Goal: Ask a question

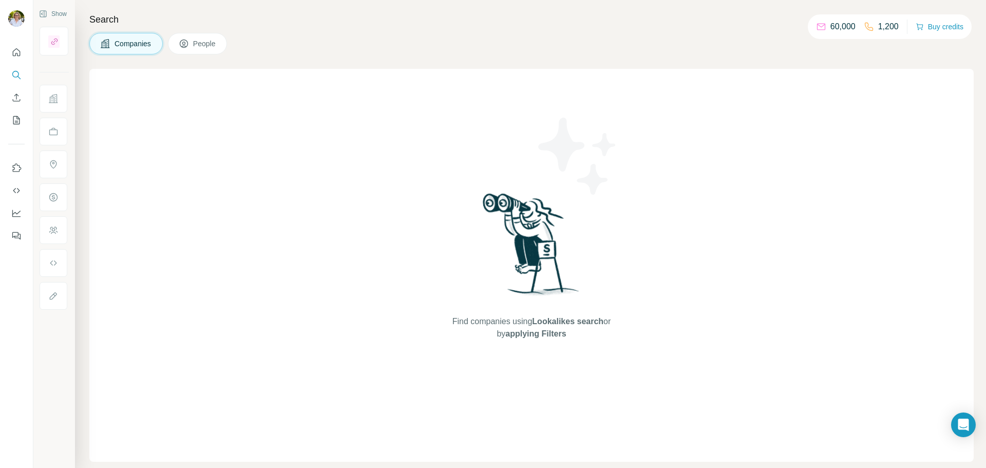
click at [196, 41] on span "People" at bounding box center [205, 44] width 24 height 10
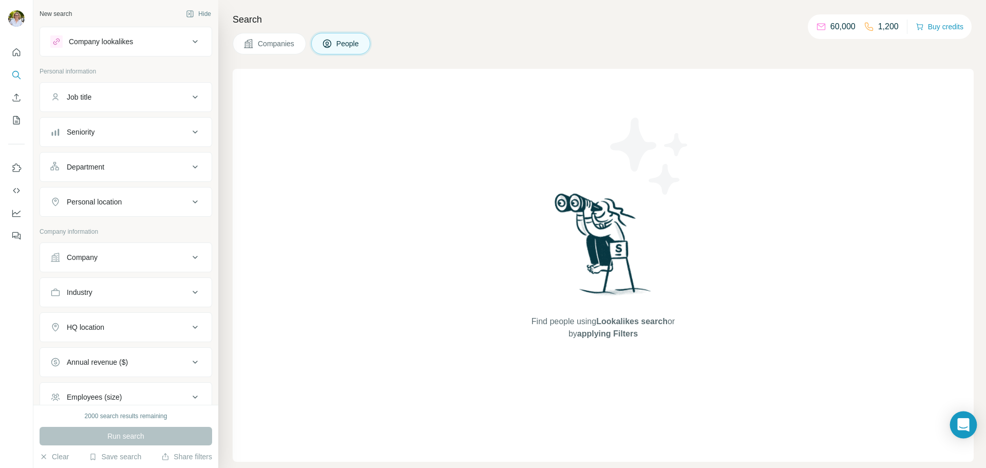
click at [959, 420] on icon "Open Intercom Messenger" at bounding box center [963, 424] width 12 height 13
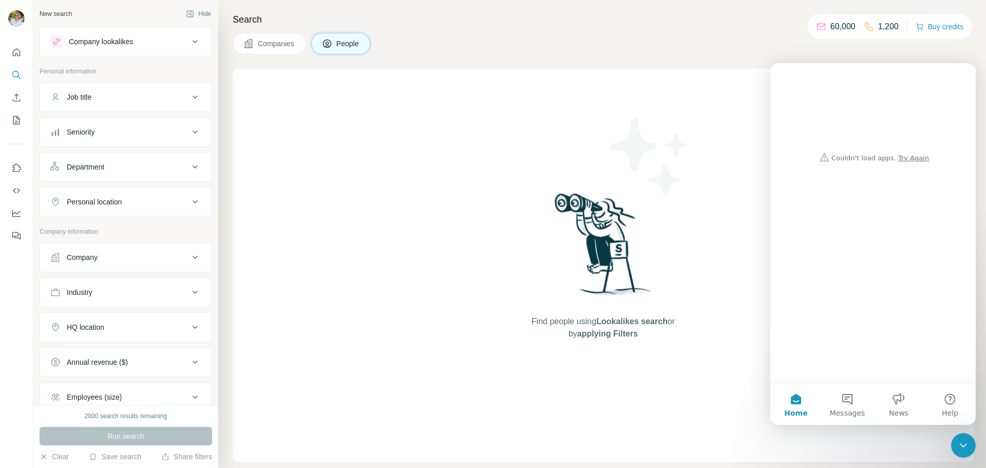
click at [906, 158] on div "Intercom messenger" at bounding box center [873, 115] width 185 height 104
click at [904, 160] on div "Intercom messenger" at bounding box center [873, 115] width 185 height 104
click at [847, 403] on button "Messages" at bounding box center [847, 404] width 51 height 41
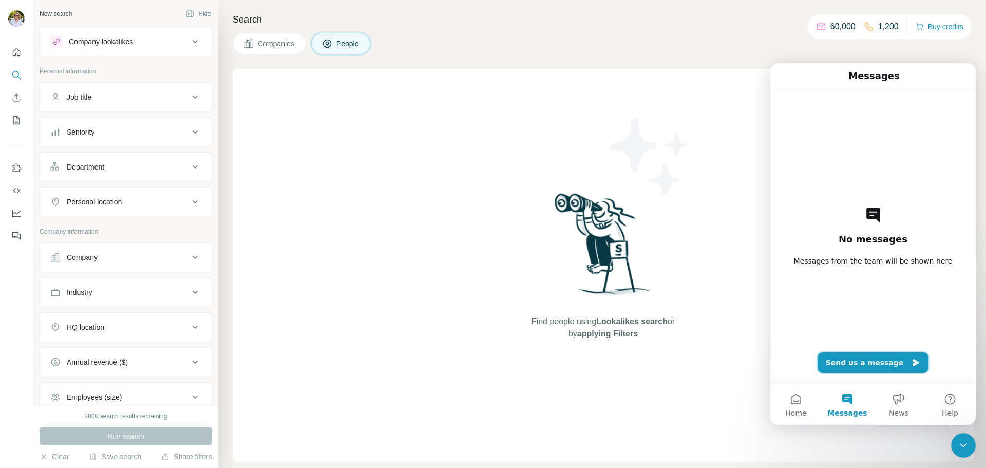
click at [872, 361] on button "Send us a message" at bounding box center [873, 362] width 111 height 21
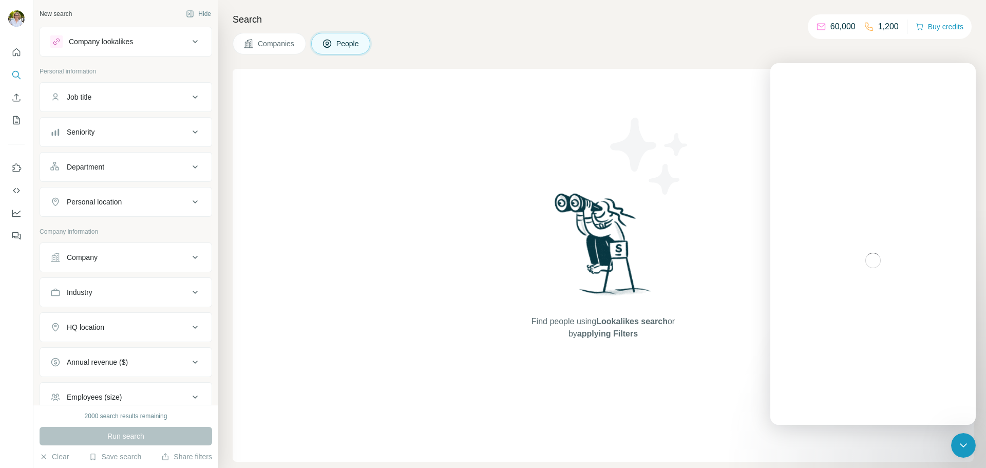
click at [966, 442] on icon "Close Intercom Messenger" at bounding box center [963, 445] width 12 height 12
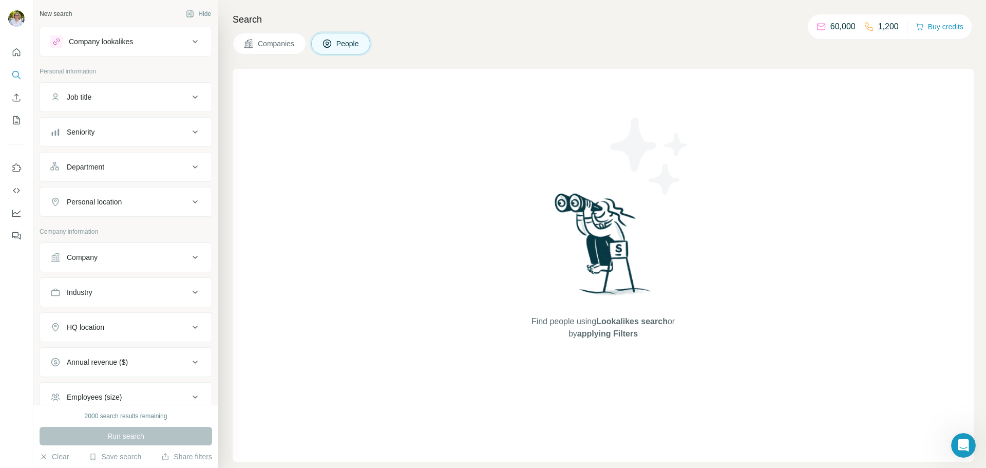
click at [964, 444] on icon "Open Intercom Messenger" at bounding box center [963, 445] width 17 height 17
